Goal: Communication & Community: Answer question/provide support

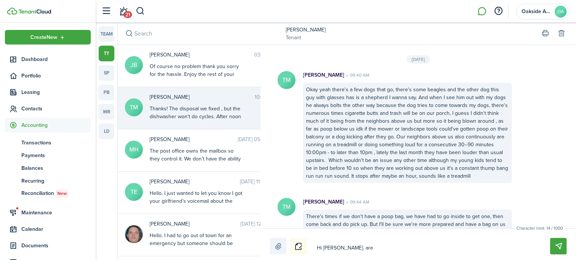
click at [208, 66] on div "Of course no problem thank you sorry for the hassle. Enjoy the rest of your day" at bounding box center [197, 75] width 94 height 24
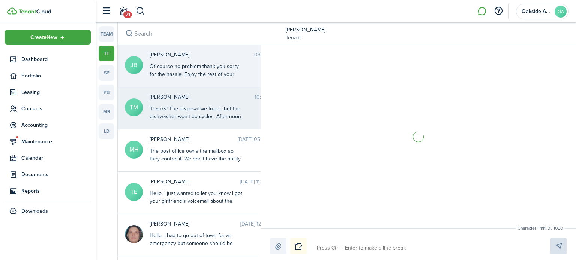
click at [179, 112] on div "Thanks! The disposal we fixed , but the dishwasher won't do cycles. After noon …" at bounding box center [197, 117] width 94 height 24
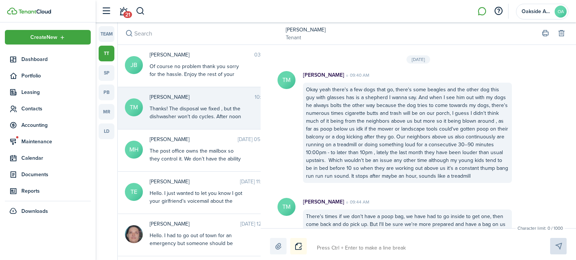
scroll to position [1104, 0]
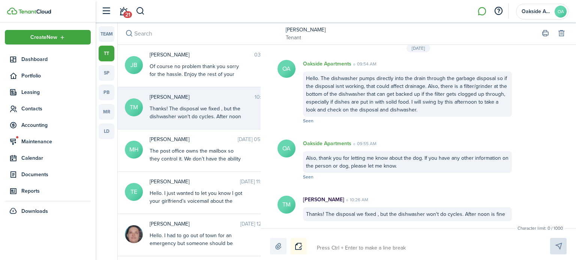
click at [330, 247] on textarea at bounding box center [424, 248] width 221 height 13
type textarea "H"
type textarea "Hi"
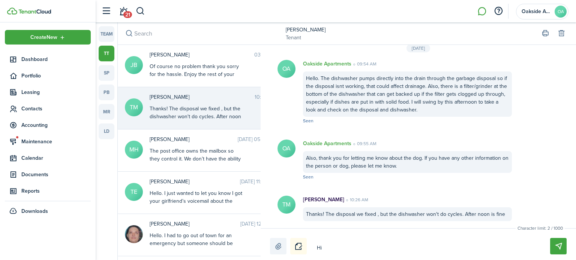
type textarea "Hi"
type textarea "Hi T"
type textarea "Hi Ta"
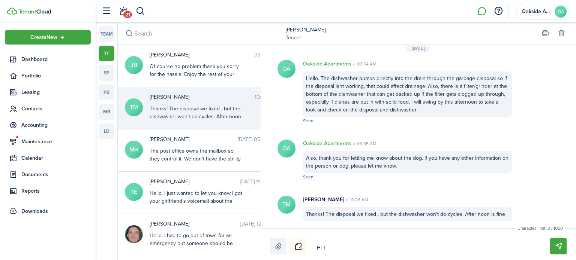
type textarea "Hi Ta"
type textarea "Hi Tay"
type textarea "Hi [PERSON_NAME]"
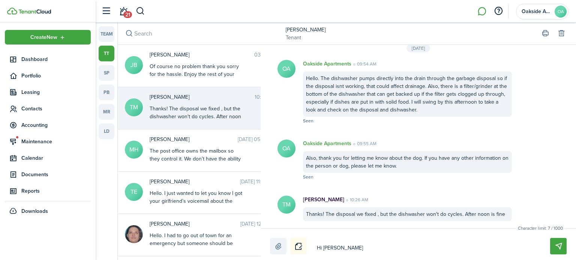
type textarea "Hi Taylo"
type textarea "Hi [PERSON_NAME]"
type textarea "Hi [PERSON_NAME]."
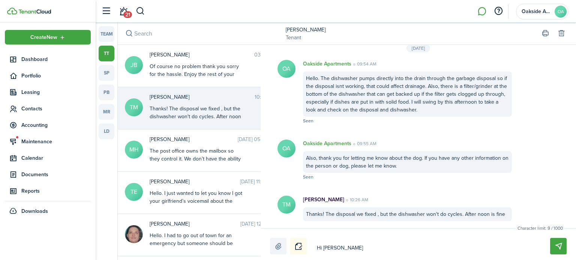
type textarea "Hi [PERSON_NAME]."
type textarea "Hi [PERSON_NAME]. W"
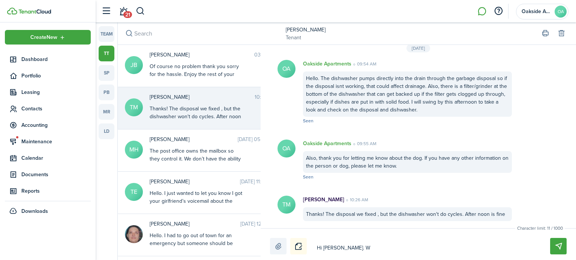
type textarea "Hi [PERSON_NAME]. We"
type textarea "Hi [PERSON_NAME]. We a"
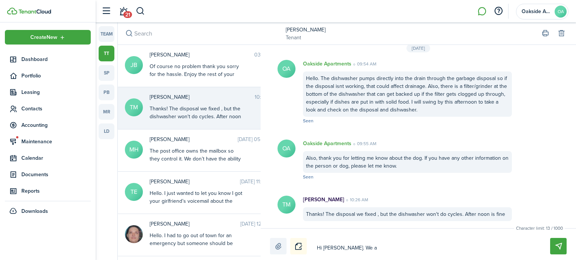
type textarea "Hi [PERSON_NAME]. We a"
type textarea "Hi [PERSON_NAME]. We ar"
type textarea "Hi [PERSON_NAME]. We are"
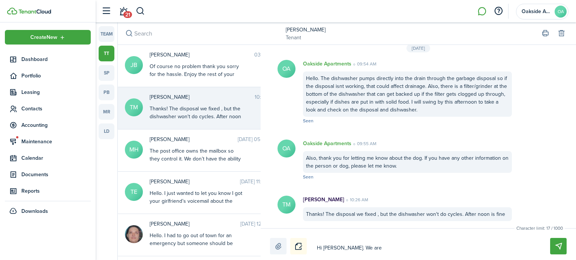
type textarea "Hi [PERSON_NAME]. We are"
type textarea "Hi [PERSON_NAME]. We are g"
type textarea "Hi [PERSON_NAME]. We are go"
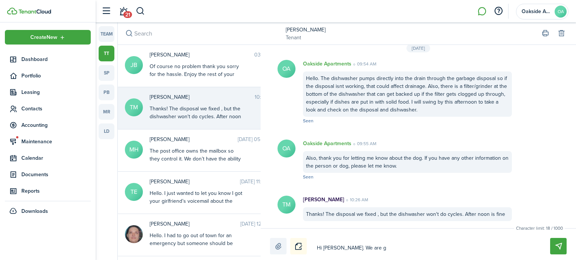
type textarea "Hi [PERSON_NAME]. We are go"
type textarea "Hi [PERSON_NAME]. We are goi"
type textarea "Hi [PERSON_NAME]. We are goin"
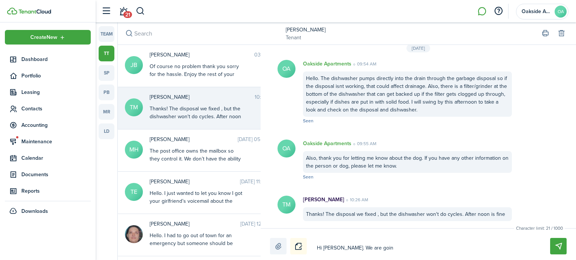
type textarea "Hi [PERSON_NAME]. We are going"
type textarea "Hi [PERSON_NAME]. We are going t"
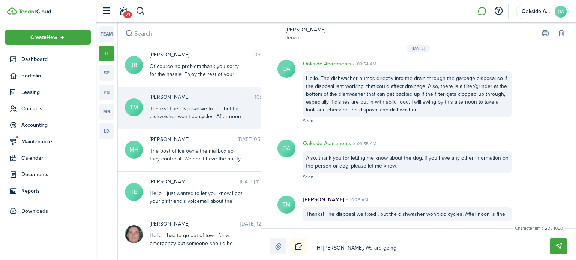
type textarea "Hi [PERSON_NAME]. We are going t"
type textarea "Hi [PERSON_NAME]. We are going to"
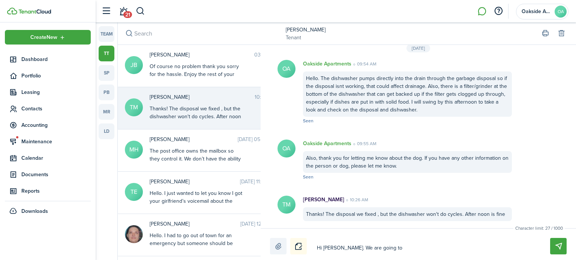
type textarea "Hi [PERSON_NAME]. We are going to h"
type textarea "Hi [PERSON_NAME]. We are going to ha"
type textarea "Hi [PERSON_NAME]. We are going to hav"
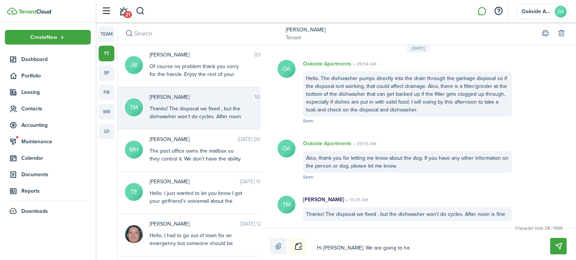
type textarea "Hi [PERSON_NAME]. We are going to hav"
type textarea "Hi [PERSON_NAME]. We are going to have"
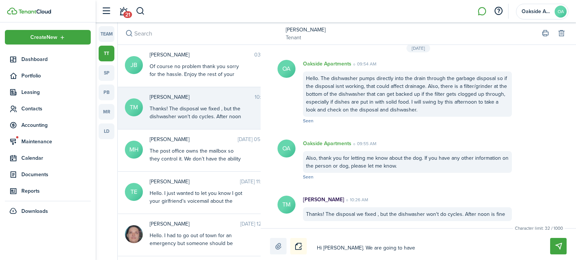
type textarea "Hi [PERSON_NAME]. We are going to have t"
type textarea "Hi [PERSON_NAME]. We are going to have th"
type textarea "Hi [PERSON_NAME]. We are going to have the"
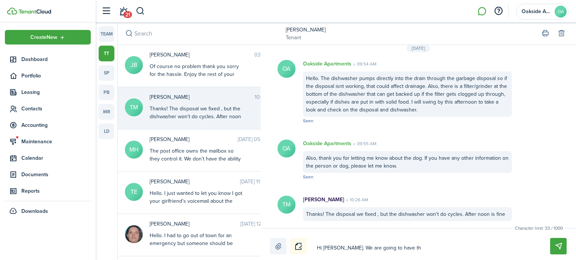
type textarea "Hi [PERSON_NAME]. We are going to have the"
type textarea "Hi [PERSON_NAME]. We are going to have the g"
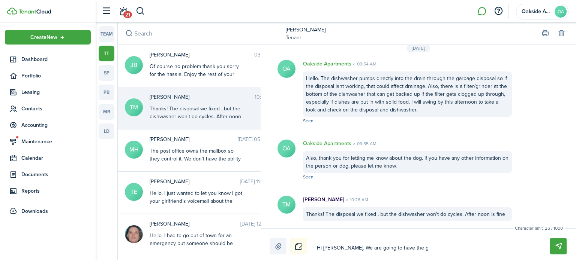
type textarea "Hi [PERSON_NAME]. We are going to have the gu"
type textarea "Hi [PERSON_NAME]. We are going to have the guy"
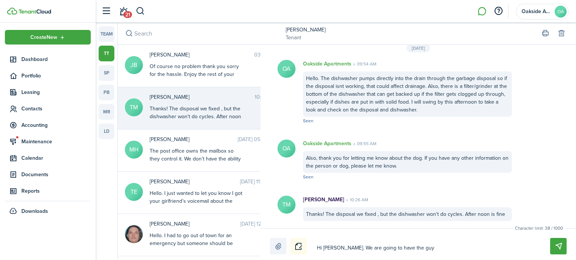
type textarea "Hi [PERSON_NAME]. We are going to have the guy"
type textarea "Hi [PERSON_NAME]. We are going to have the guy w"
type textarea "Hi [PERSON_NAME]. We are going to have the guy wh"
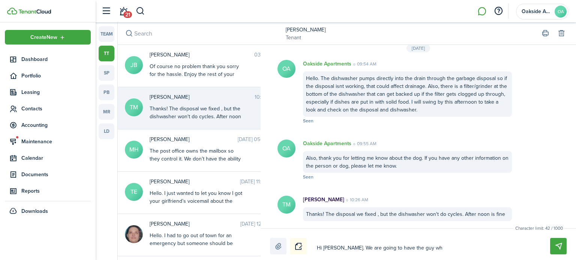
type textarea "Hi [PERSON_NAME]. We are going to have the guy who"
type textarea "Hi [PERSON_NAME]. We are going to have the guy who o"
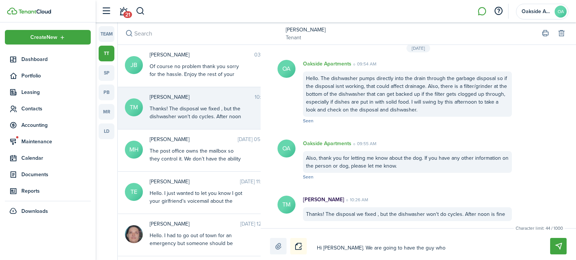
type textarea "Hi [PERSON_NAME]. We are going to have the guy who o"
type textarea "Hi [PERSON_NAME]. We are going to have the guy who or"
type textarea "Hi [PERSON_NAME]. We are going to have the guy who ori"
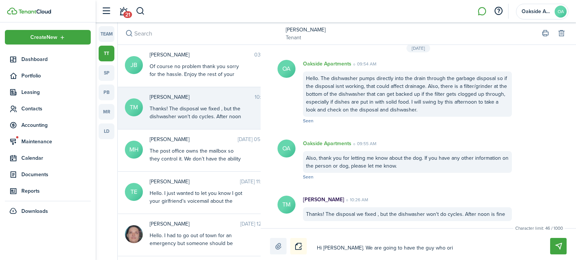
type textarea "Hi [PERSON_NAME]. We are going to have the guy who orig"
type textarea "Hi [PERSON_NAME]. We are going to have the guy who origi"
type textarea "Hi [PERSON_NAME]. We are going to have the guy who origin"
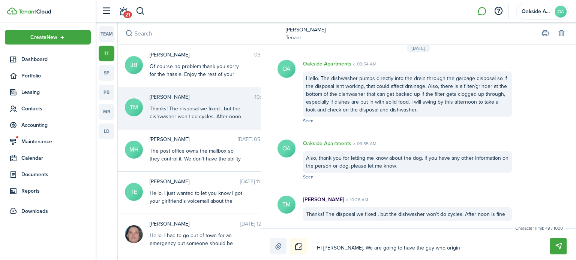
type textarea "Hi [PERSON_NAME]. We are going to have the guy who origin"
type textarea "Hi [PERSON_NAME]. We are going to have the guy who origina"
type textarea "Hi [PERSON_NAME]. We are going to have the guy who original"
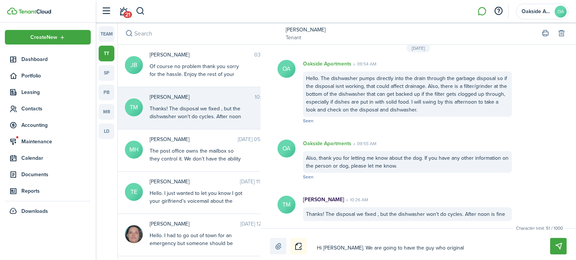
type textarea "Hi [PERSON_NAME]. We are going to have the guy who originall"
type textarea "Hi [PERSON_NAME]. We are going to have the guy who originally"
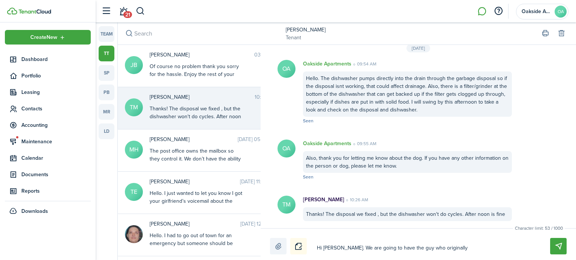
type textarea "Hi [PERSON_NAME]. We are going to have the guy who originally"
type textarea "Hi [PERSON_NAME]. We are going to have the guy who originally i"
type textarea "Hi [PERSON_NAME]. We are going to have the guy who originally in"
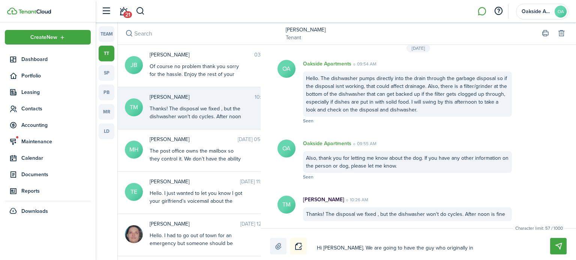
type textarea "Hi [PERSON_NAME]. We are going to have the guy who originally ins"
type textarea "Hi [PERSON_NAME]. We are going to have the guy who originally inst"
type textarea "Hi [PERSON_NAME]. We are going to have the guy who originally insta"
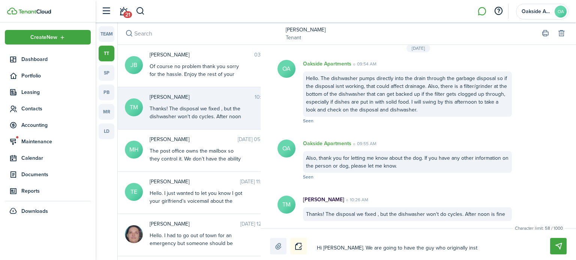
type textarea "Hi [PERSON_NAME]. We are going to have the guy who originally insta"
type textarea "Hi [PERSON_NAME]. We are going to have the guy who originally instal"
type textarea "Hi [PERSON_NAME]. We are going to have the guy who originally install"
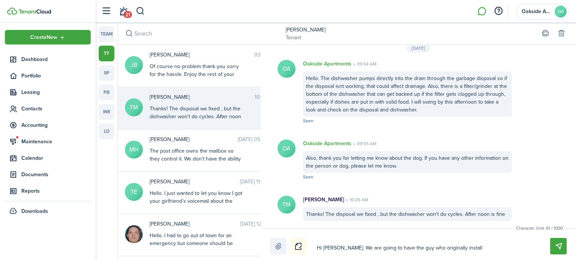
type textarea "Hi [PERSON_NAME]. We are going to have the guy who originally installe"
type textarea "Hi [PERSON_NAME]. We are going to have the guy who originally installed"
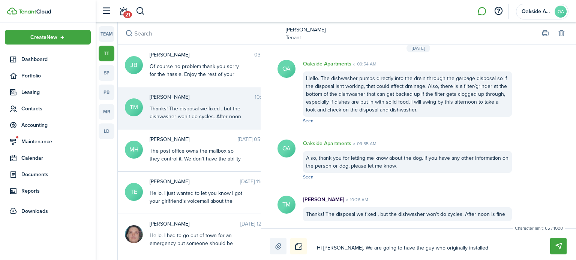
type textarea "Hi [PERSON_NAME]. We are going to have the guy who originally installed"
type textarea "Hi [PERSON_NAME]. We are going to have the guy who originally installed t"
type textarea "Hi [PERSON_NAME]. We are going to have the guy who originally installed th"
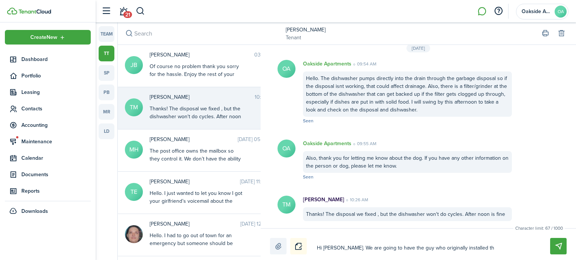
type textarea "Hi [PERSON_NAME]. We are going to have the guy who originally installed the"
type textarea "Hi [PERSON_NAME]. We are going to have the guy who originally installed the d"
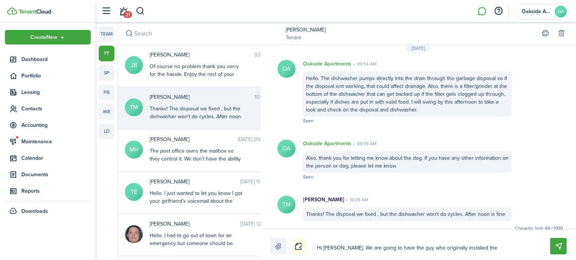
type textarea "Hi [PERSON_NAME]. We are going to have the guy who originally installed the d"
type textarea "Hi [PERSON_NAME]. We are going to have the guy who originally installed the di"
type textarea "Hi [PERSON_NAME]. We are going to have the guy who originally installed the dis"
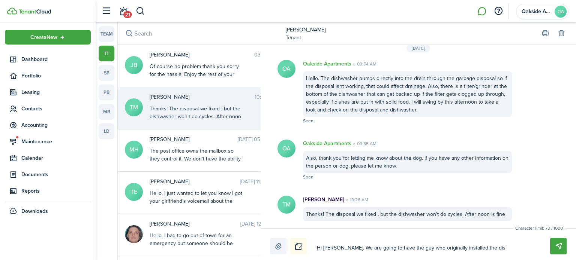
type textarea "Hi [PERSON_NAME]. We are going to have the guy who originally installed the dish"
type textarea "Hi [PERSON_NAME]. We are going to have the guy who originally installed the dis…"
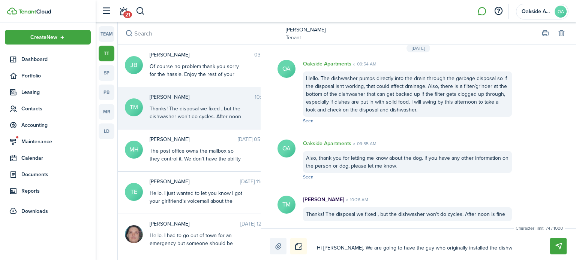
type textarea "Hi [PERSON_NAME]. We are going to have the guy who originally installed the dis…"
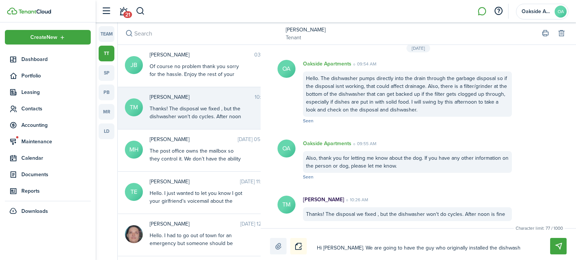
type textarea "Hi [PERSON_NAME]. We are going to have the guy who originally installed the dis…"
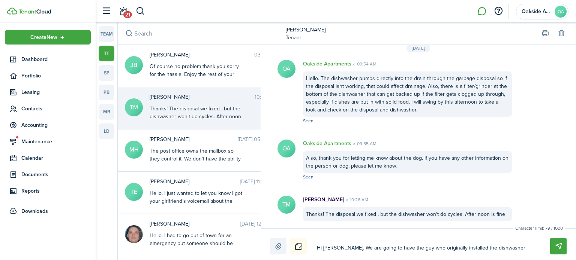
type textarea "Hi [PERSON_NAME]. We are going to have the guy who originally installed the dis…"
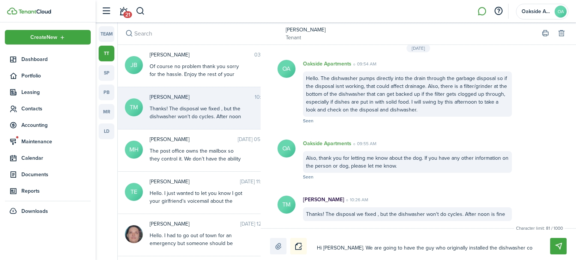
type textarea "Hi [PERSON_NAME]. We are going to have the guy who originally installed the dis…"
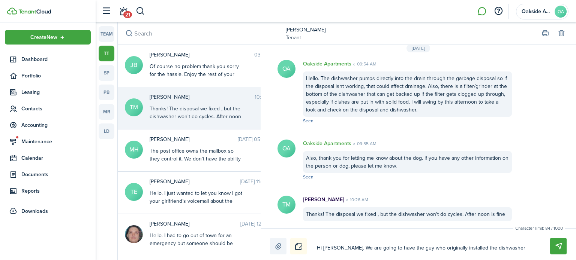
type textarea "Hi [PERSON_NAME]. We are going to have the guy who originally installed the dis…"
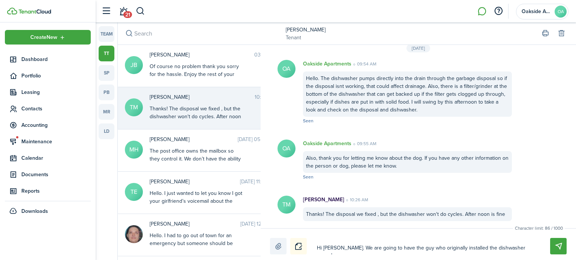
type textarea "Hi [PERSON_NAME]. We are going to have the guy who originally installed the dis…"
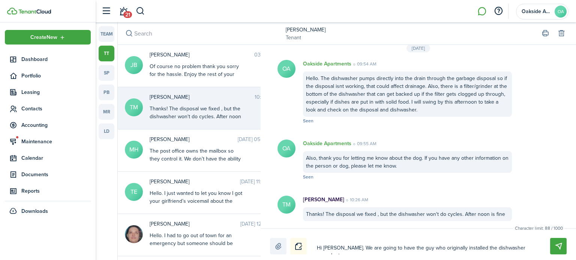
type textarea "Hi [PERSON_NAME]. We are going to have the guy who originally installed the dis…"
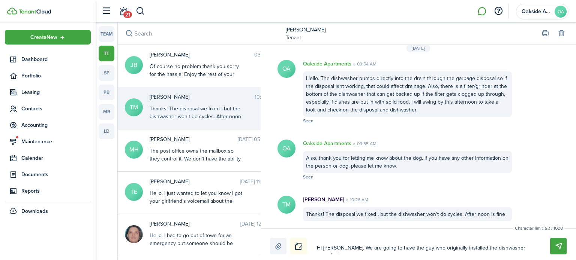
type textarea "Hi [PERSON_NAME]. We are going to have the guy who originally installed the dis…"
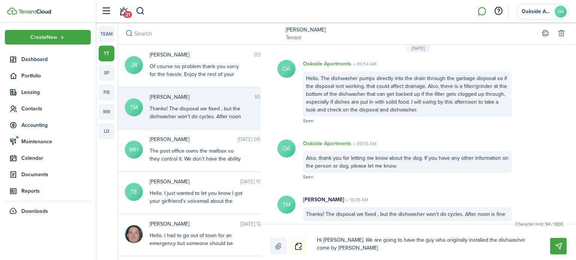
type textarea "Hi [PERSON_NAME]. We are going to have the guy who originally installed the dis…"
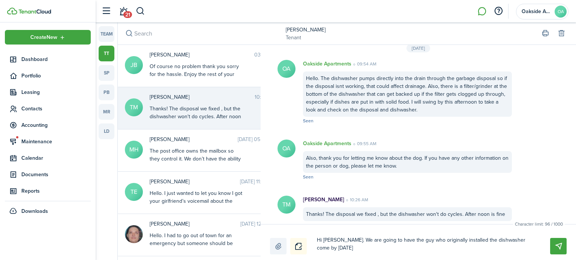
type textarea "Hi [PERSON_NAME]. We are going to have the guy who originally installed the dis…"
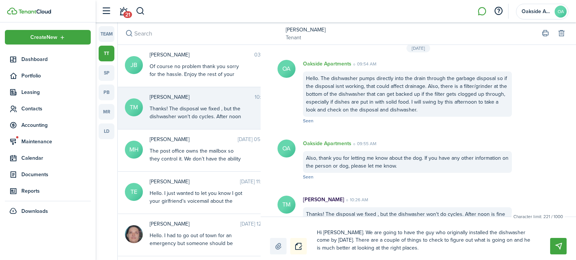
click at [411, 246] on textarea "Hi [PERSON_NAME]. We are going to have the guy who originally installed the dis…" at bounding box center [424, 241] width 221 height 28
click at [408, 250] on textarea "Hi [PERSON_NAME]. We are going to have the guy who originally installed the dis…" at bounding box center [424, 241] width 221 height 28
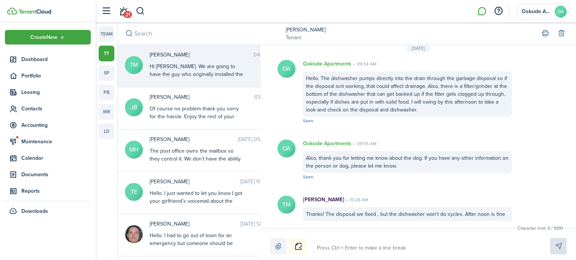
scroll to position [1168, 0]
